Goal: Check status: Check status

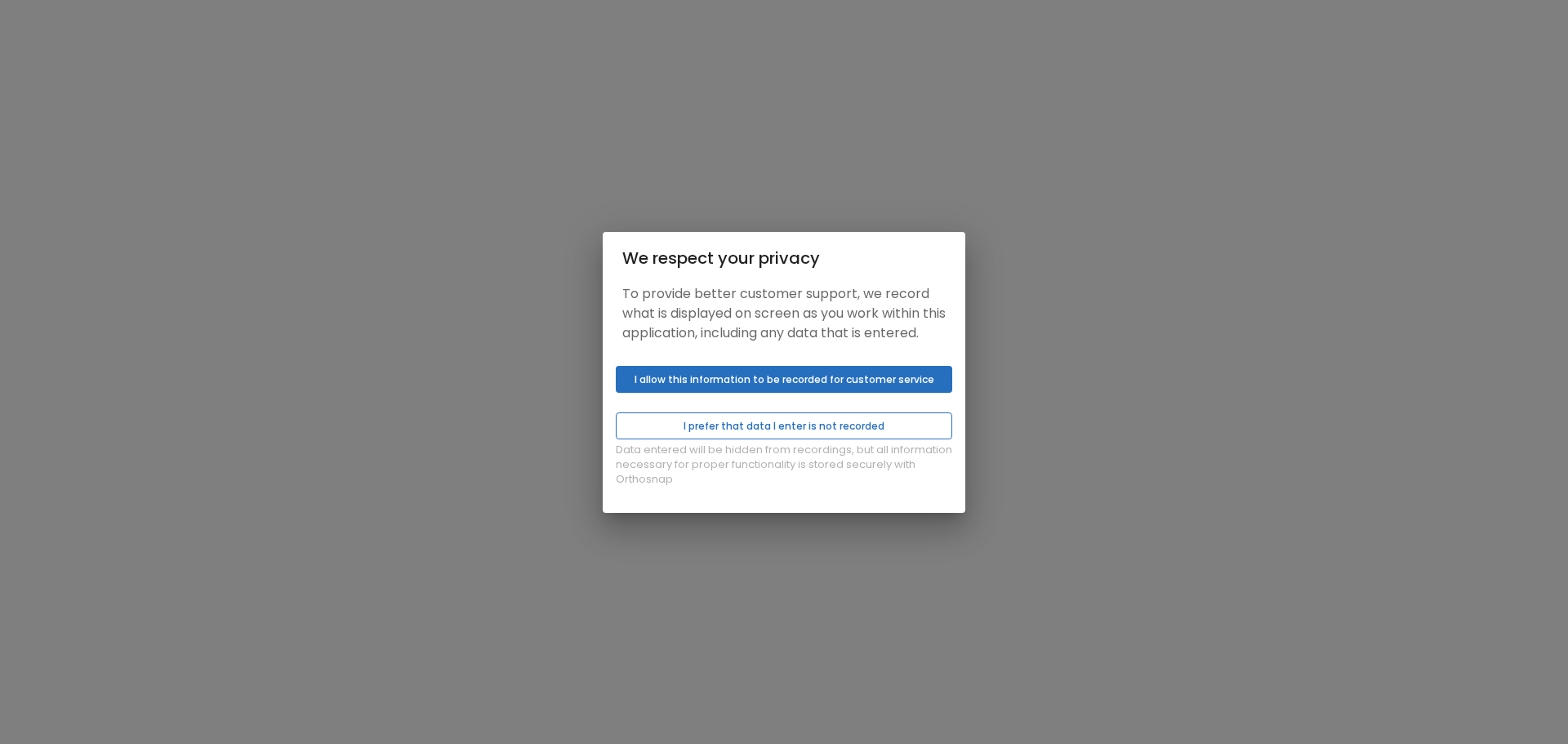
click at [768, 439] on button "I prefer that data I enter is not recorded" at bounding box center [784, 426] width 336 height 27
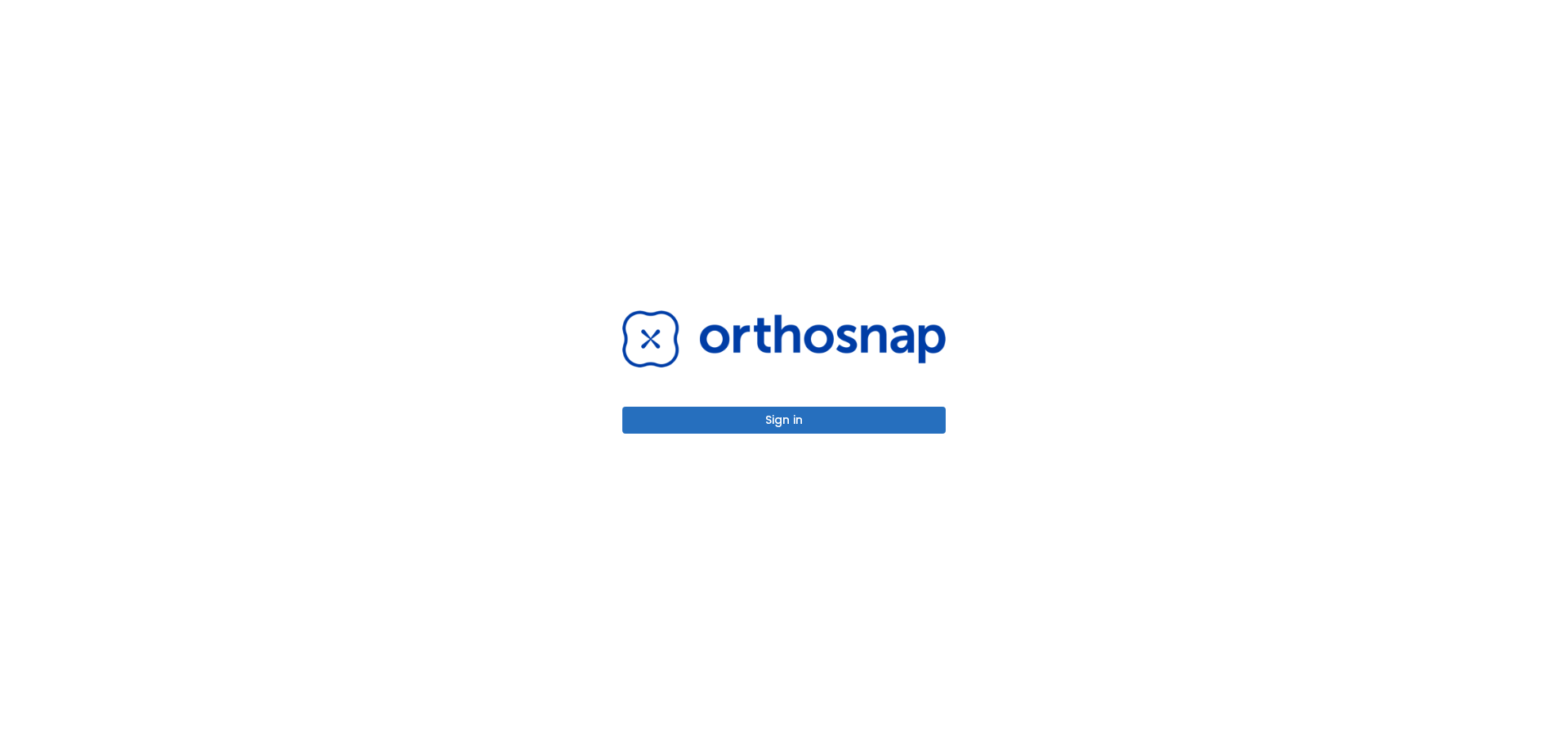
click at [766, 422] on button "Sign in" at bounding box center [784, 421] width 323 height 27
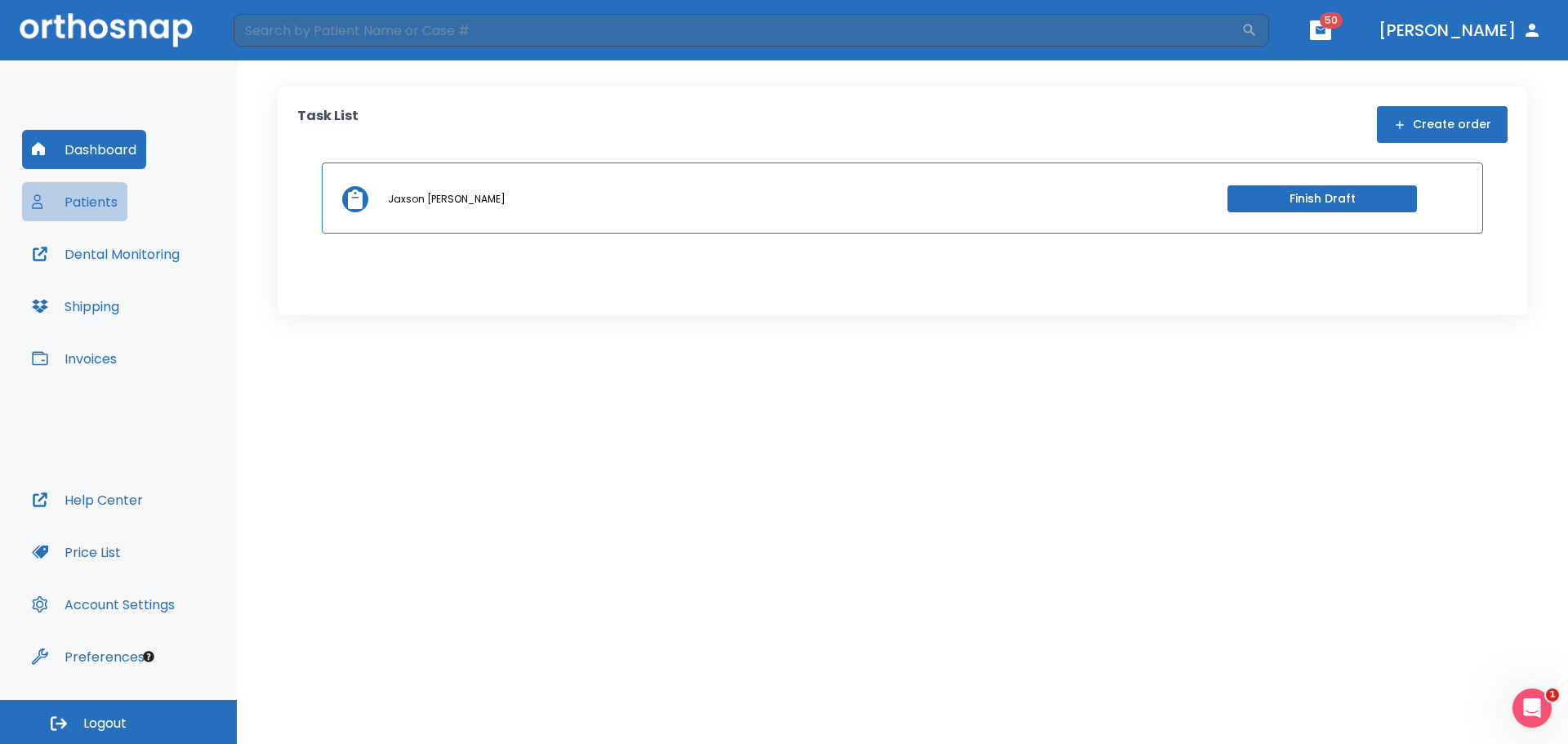
click at [105, 198] on button "Patients" at bounding box center [75, 202] width 105 height 40
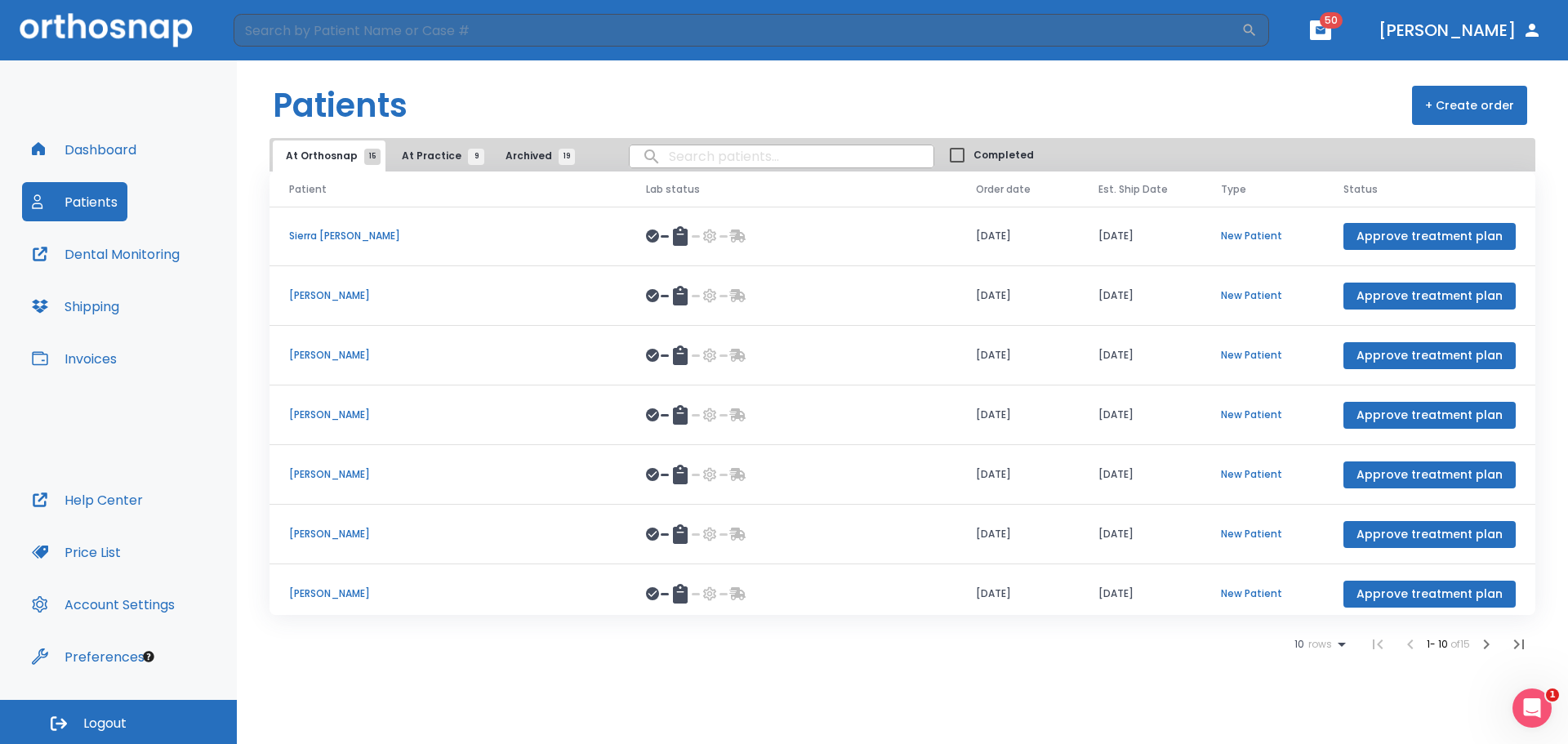
click at [402, 158] on span "At Practice 9" at bounding box center [439, 155] width 75 height 14
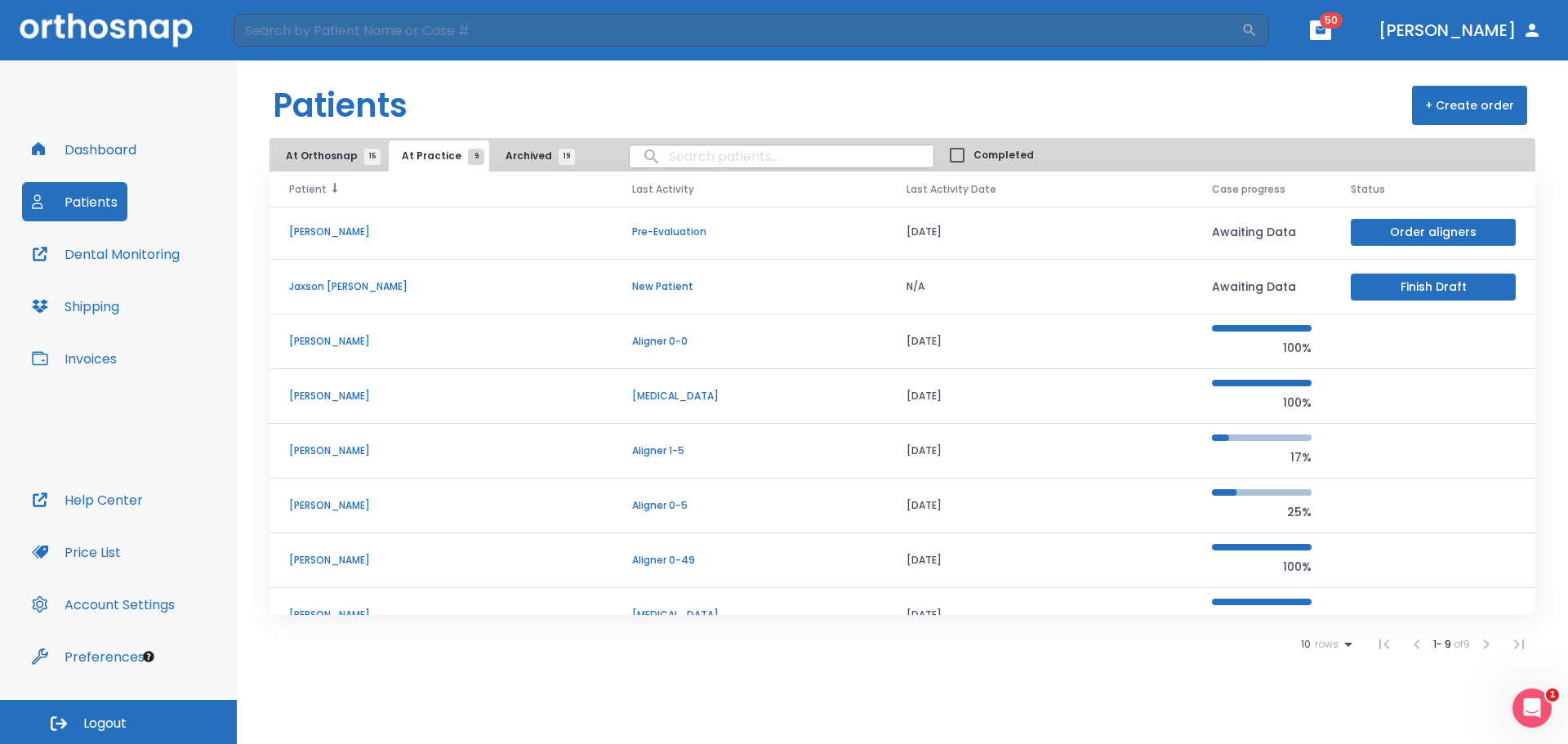
scroll to position [85, 0]
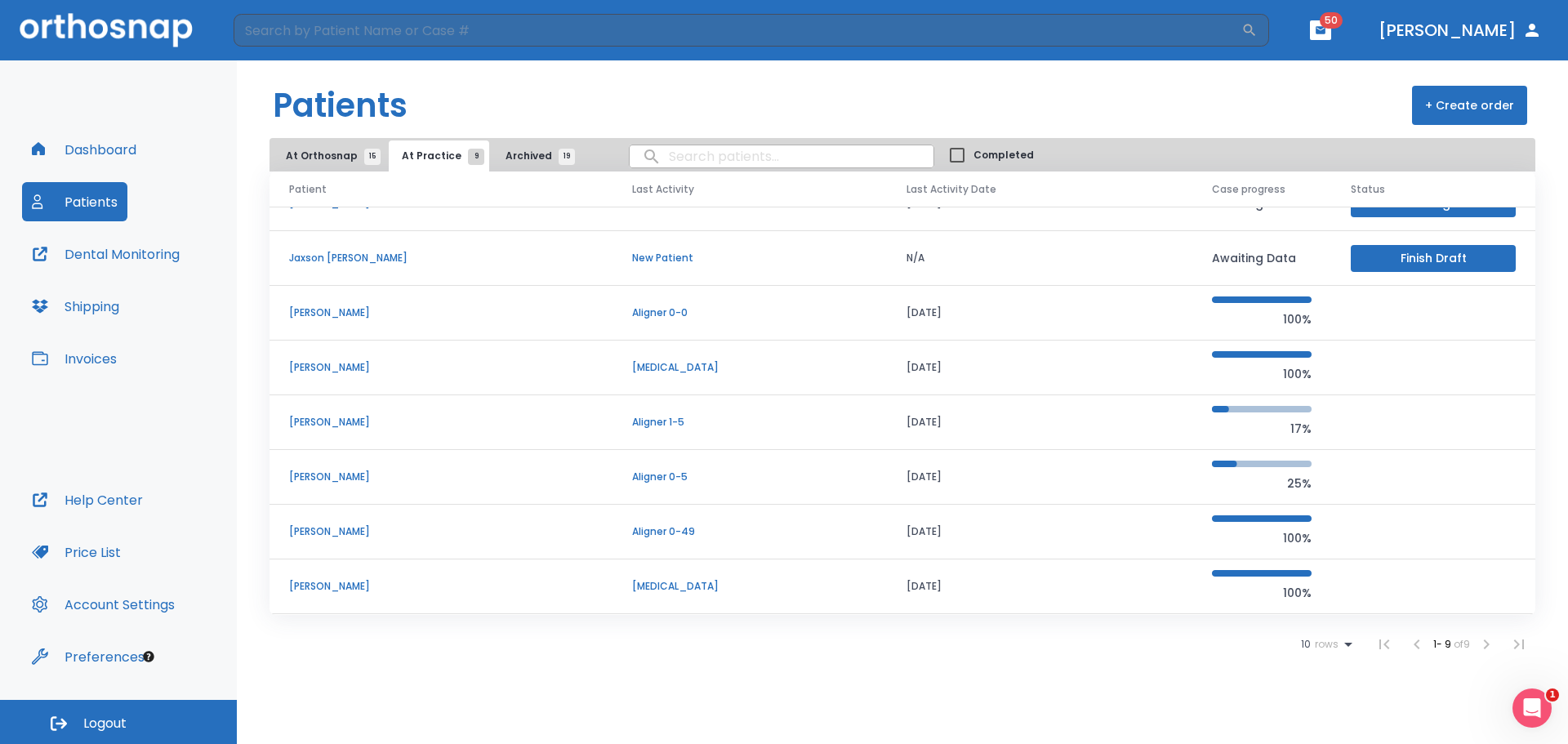
click at [663, 156] on input "search" at bounding box center [782, 155] width 304 height 31
click at [954, 120] on header "Patients + Create order" at bounding box center [902, 99] width 1331 height 77
click at [746, 160] on input "search" at bounding box center [782, 155] width 304 height 31
type input "[PERSON_NAME]"
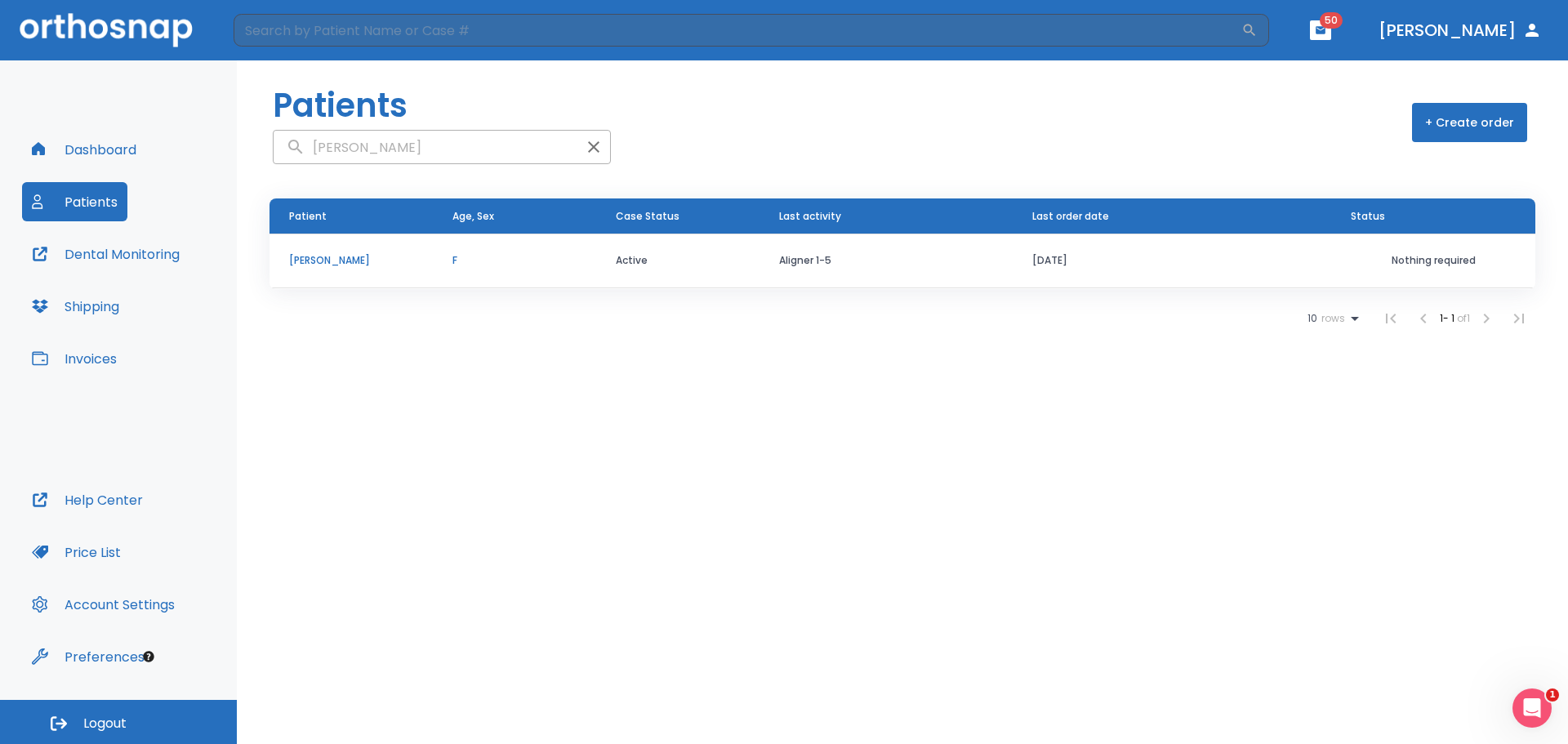
click at [314, 259] on p "[PERSON_NAME]" at bounding box center [351, 261] width 124 height 14
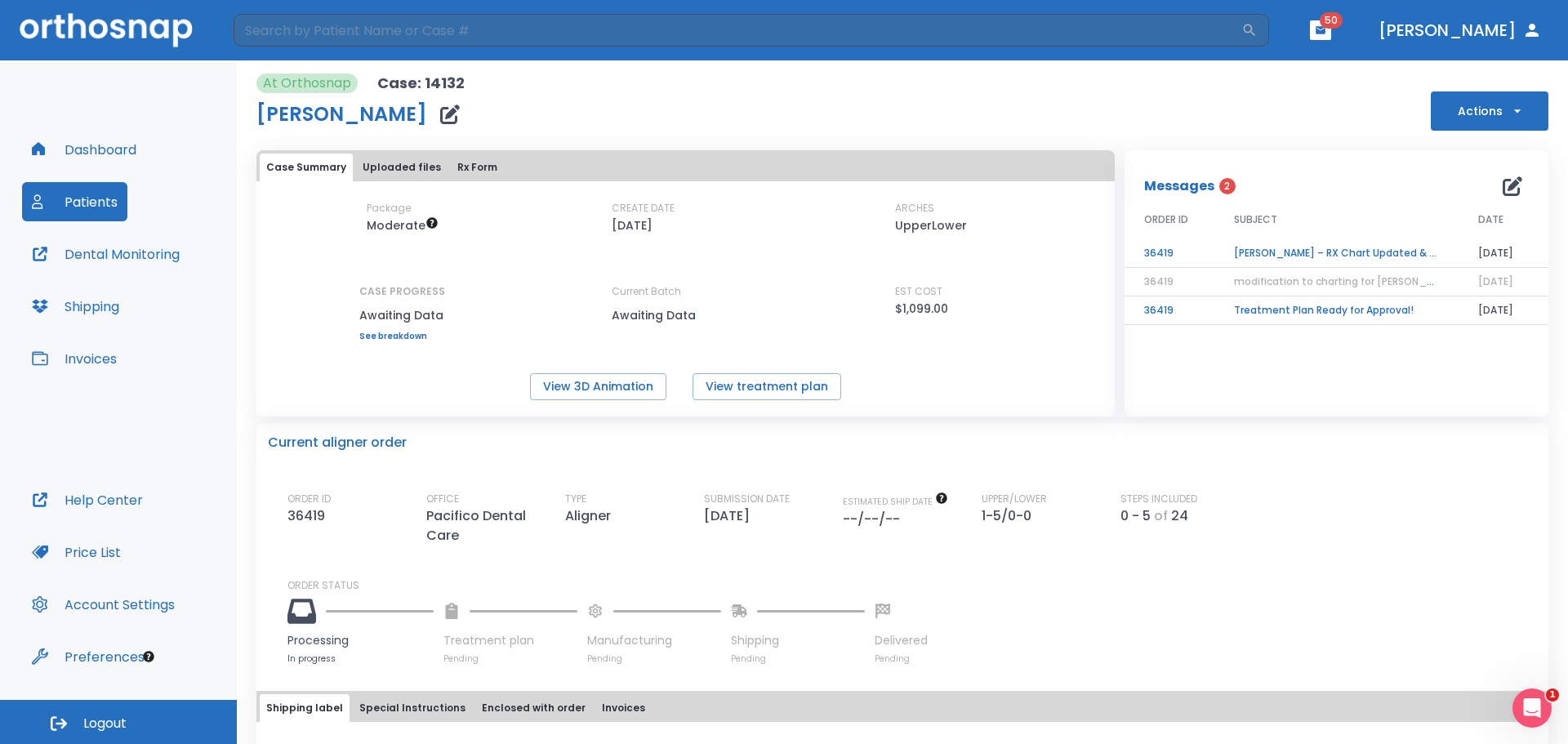
click at [1268, 252] on td "[PERSON_NAME] – RX Chart Updated & TP in Progress" at bounding box center [1336, 253] width 244 height 29
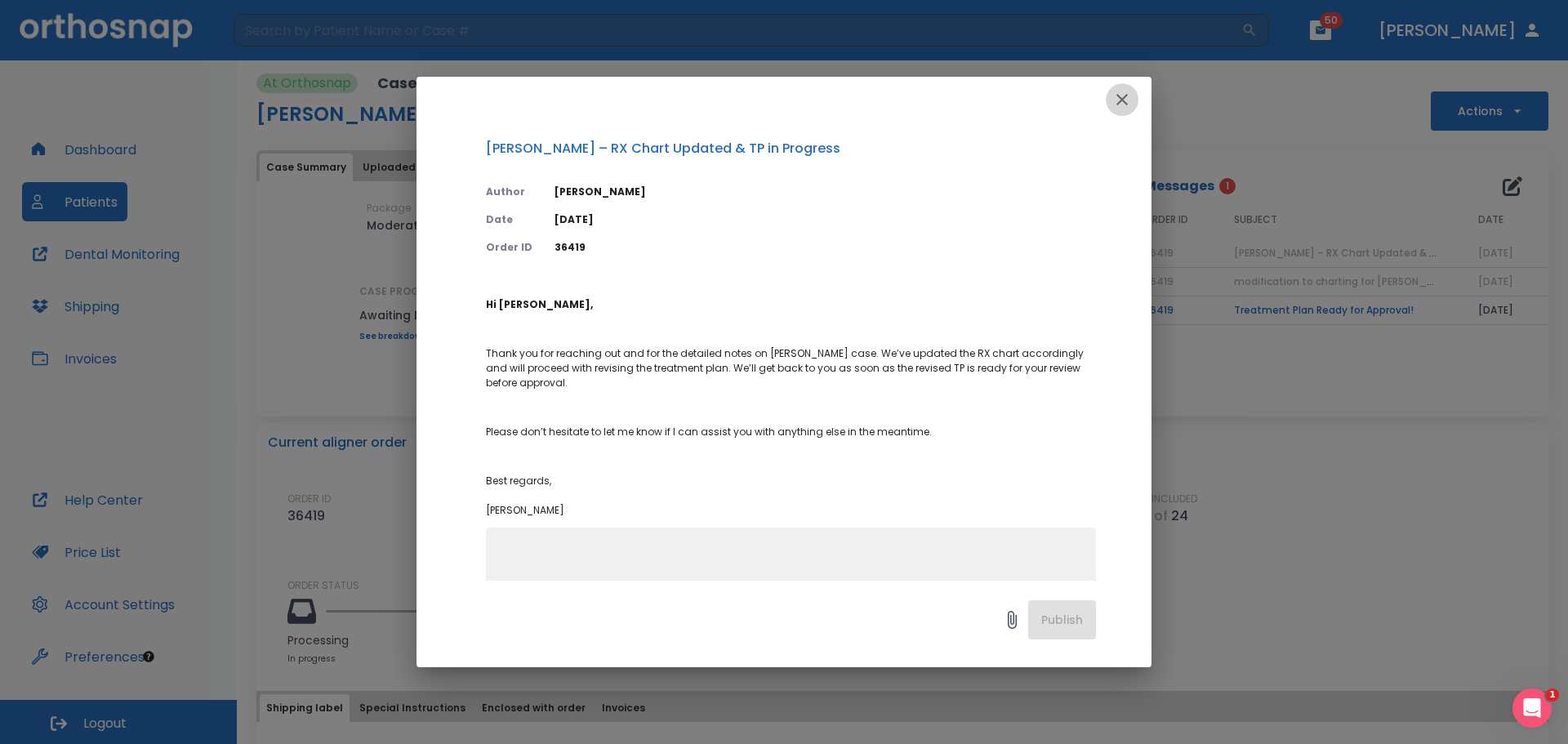
click at [1118, 98] on icon "button" at bounding box center [1122, 100] width 20 height 20
